Goal: Navigation & Orientation: Find specific page/section

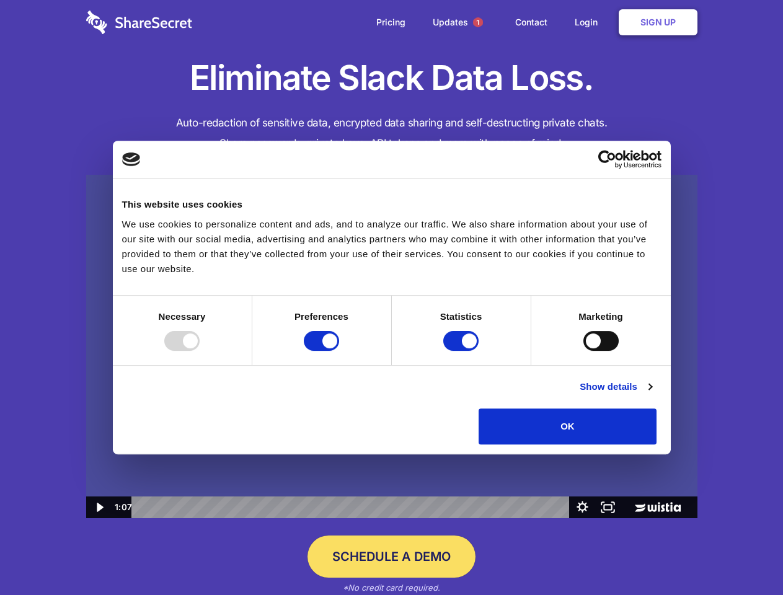
click at [391, 298] on img at bounding box center [392, 347] width 612 height 344
click at [200, 351] on div at bounding box center [181, 341] width 35 height 20
click at [339, 351] on input "Preferences" at bounding box center [321, 341] width 35 height 20
checkbox input "false"
click at [463, 351] on input "Statistics" at bounding box center [460, 341] width 35 height 20
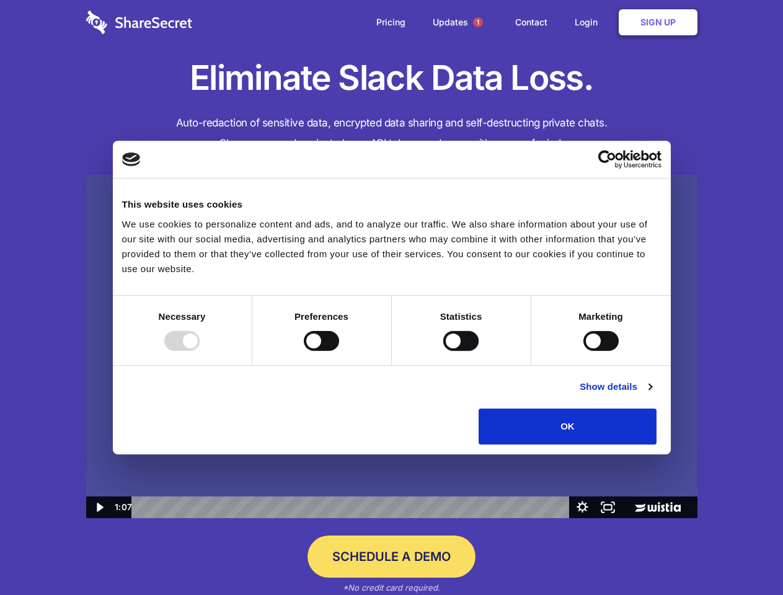
checkbox input "false"
click at [584, 351] on input "Marketing" at bounding box center [601, 341] width 35 height 20
checkbox input "true"
click at [652, 394] on link "Show details" at bounding box center [616, 387] width 72 height 15
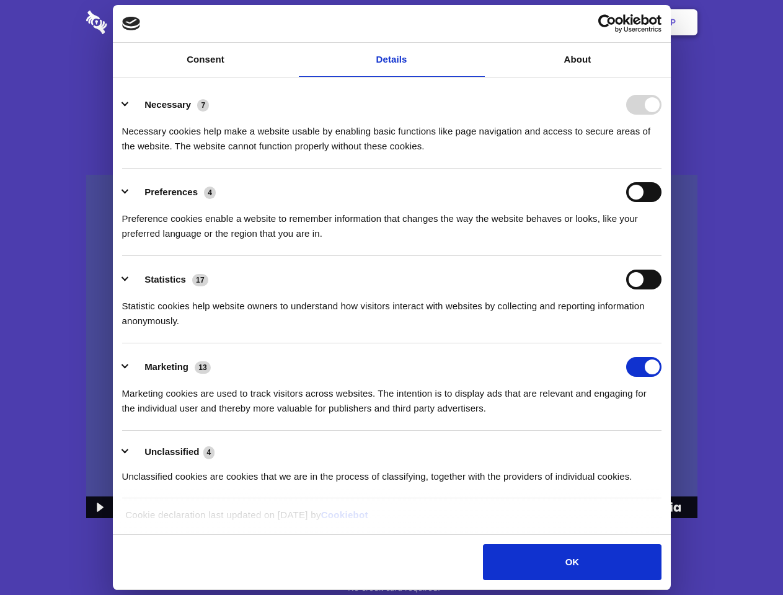
click at [662, 154] on div "Necessary cookies help make a website usable by enabling basic functions like p…" at bounding box center [392, 134] width 540 height 39
click at [478, 22] on span "1" at bounding box center [478, 22] width 10 height 10
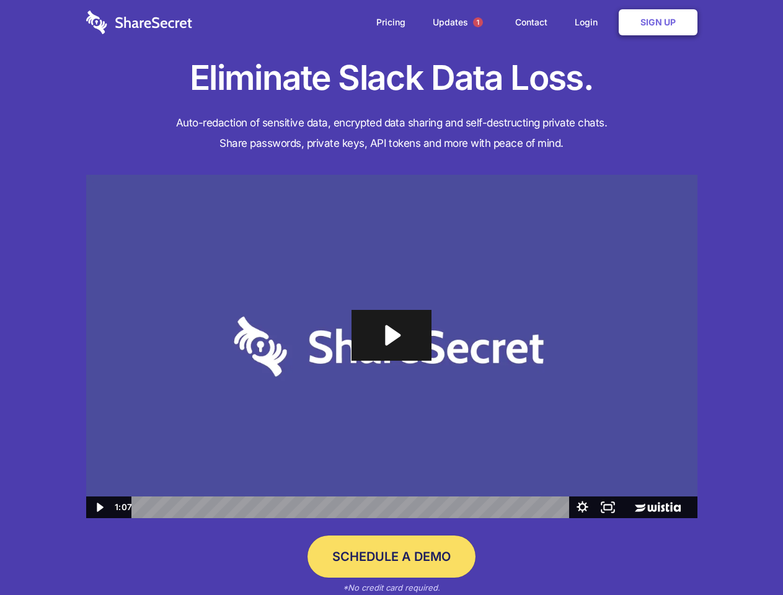
click at [392, 347] on icon "Play Video: Sharesecret Slack Extension" at bounding box center [391, 335] width 79 height 51
